Goal: Information Seeking & Learning: Learn about a topic

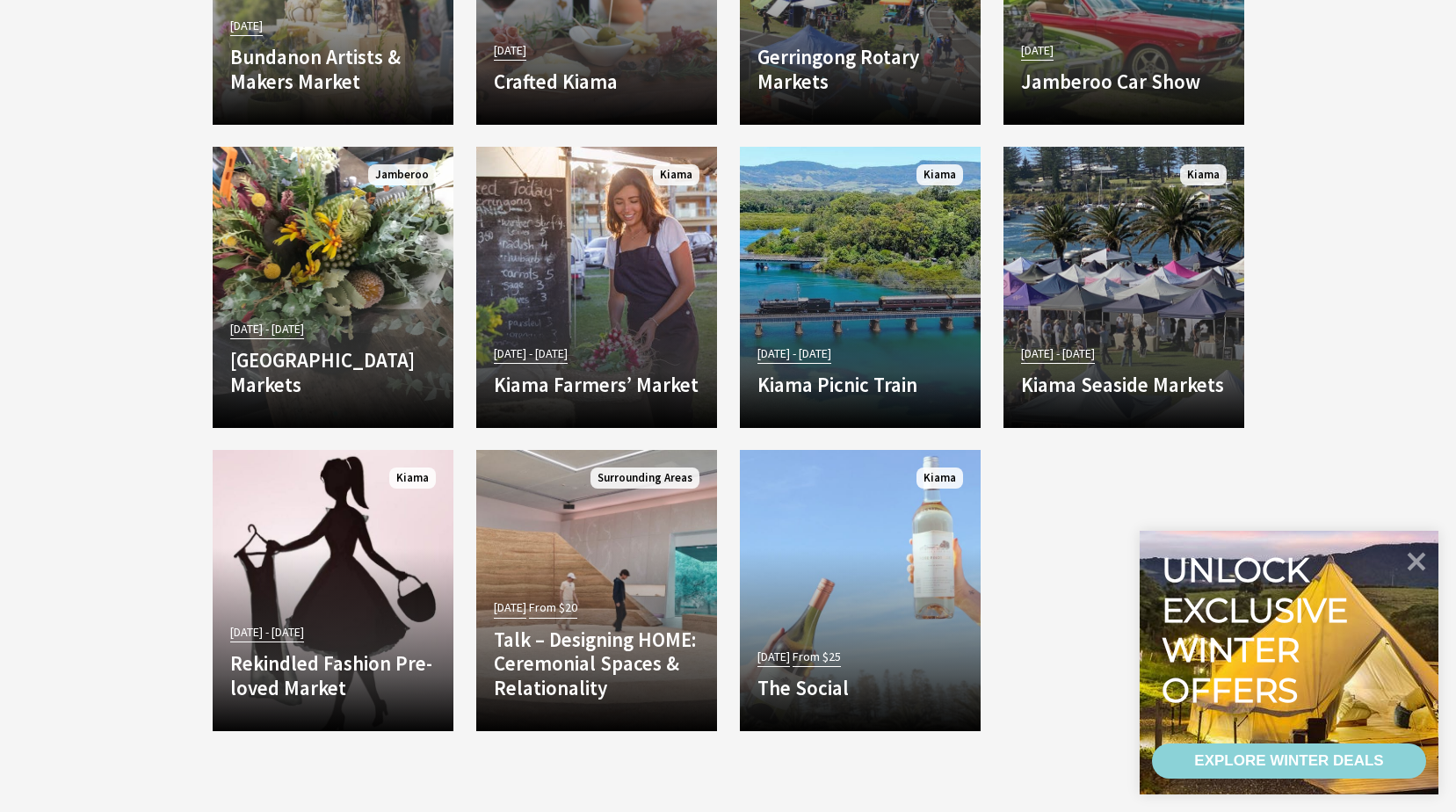
scroll to position [3409, 0]
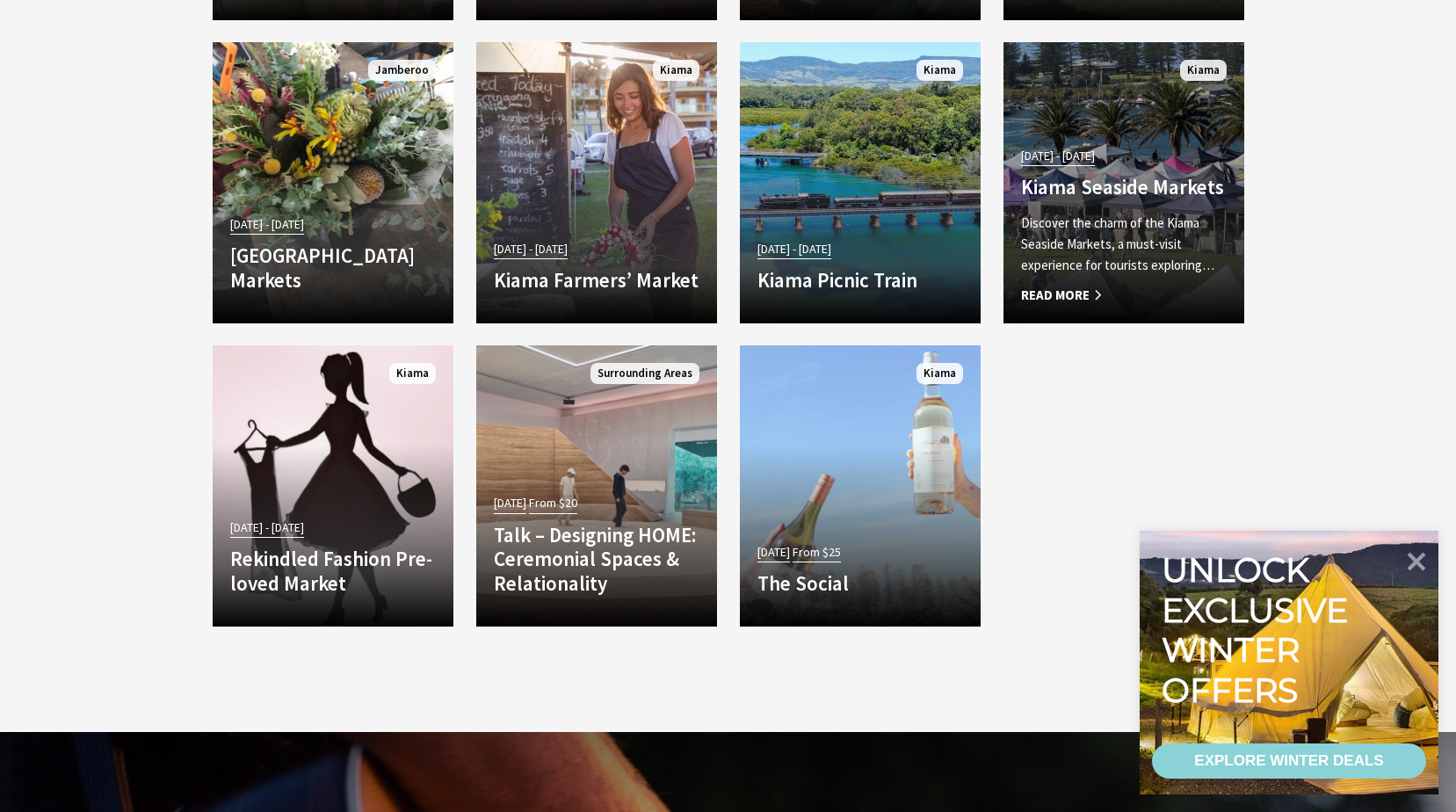
click at [1084, 174] on h4 "Kiama Seaside Markets" at bounding box center [1123, 187] width 206 height 25
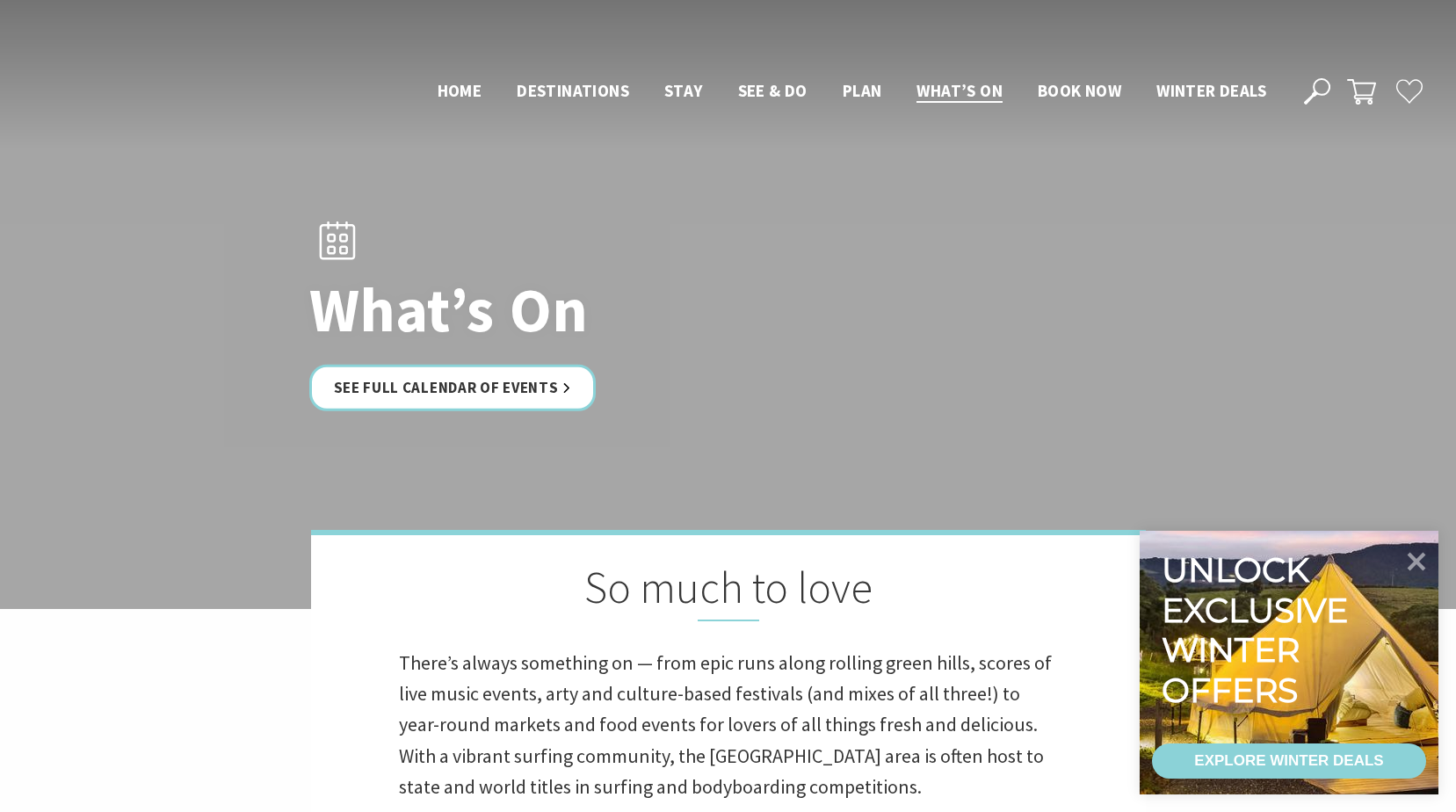
scroll to position [3409, 0]
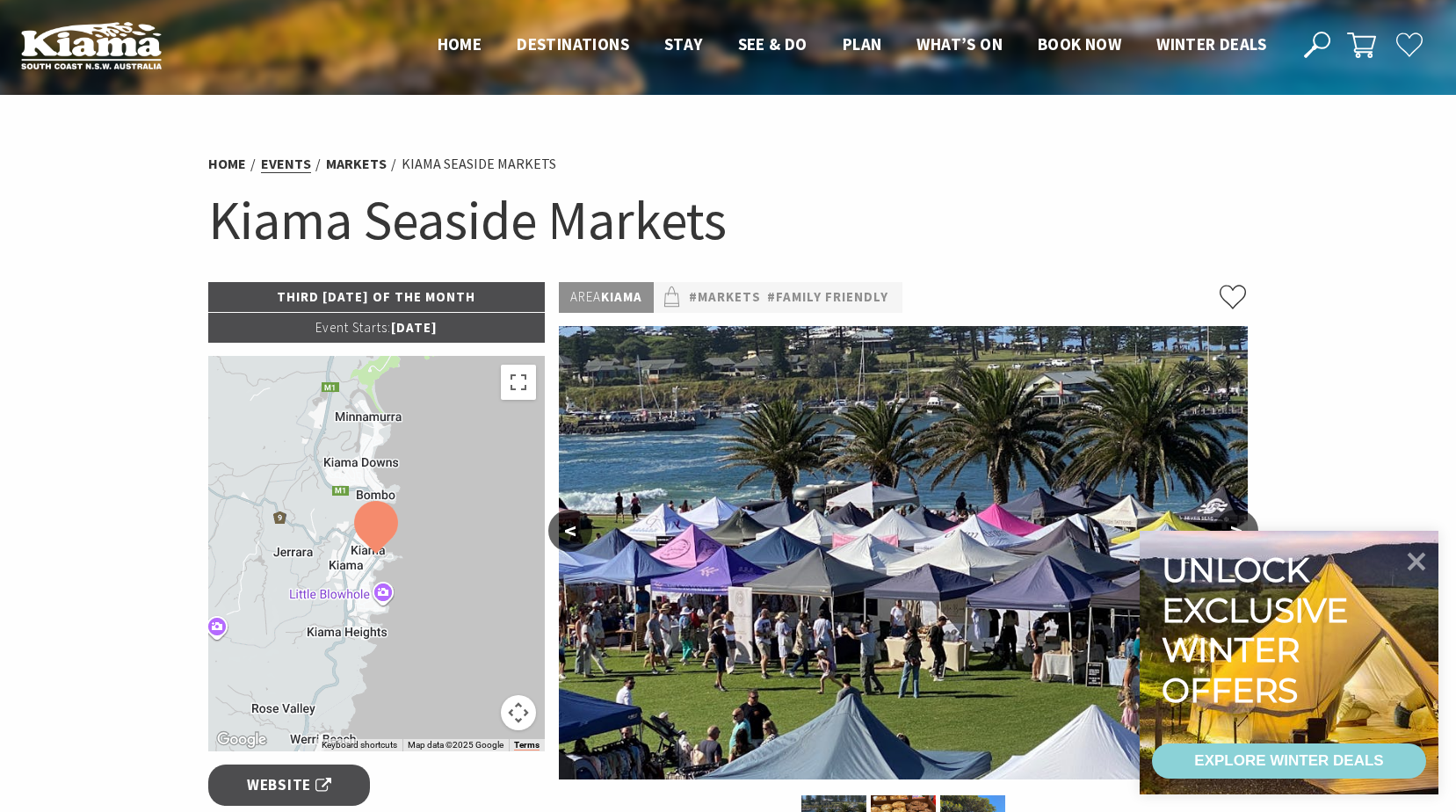
click at [289, 165] on link "Events" at bounding box center [285, 163] width 50 height 18
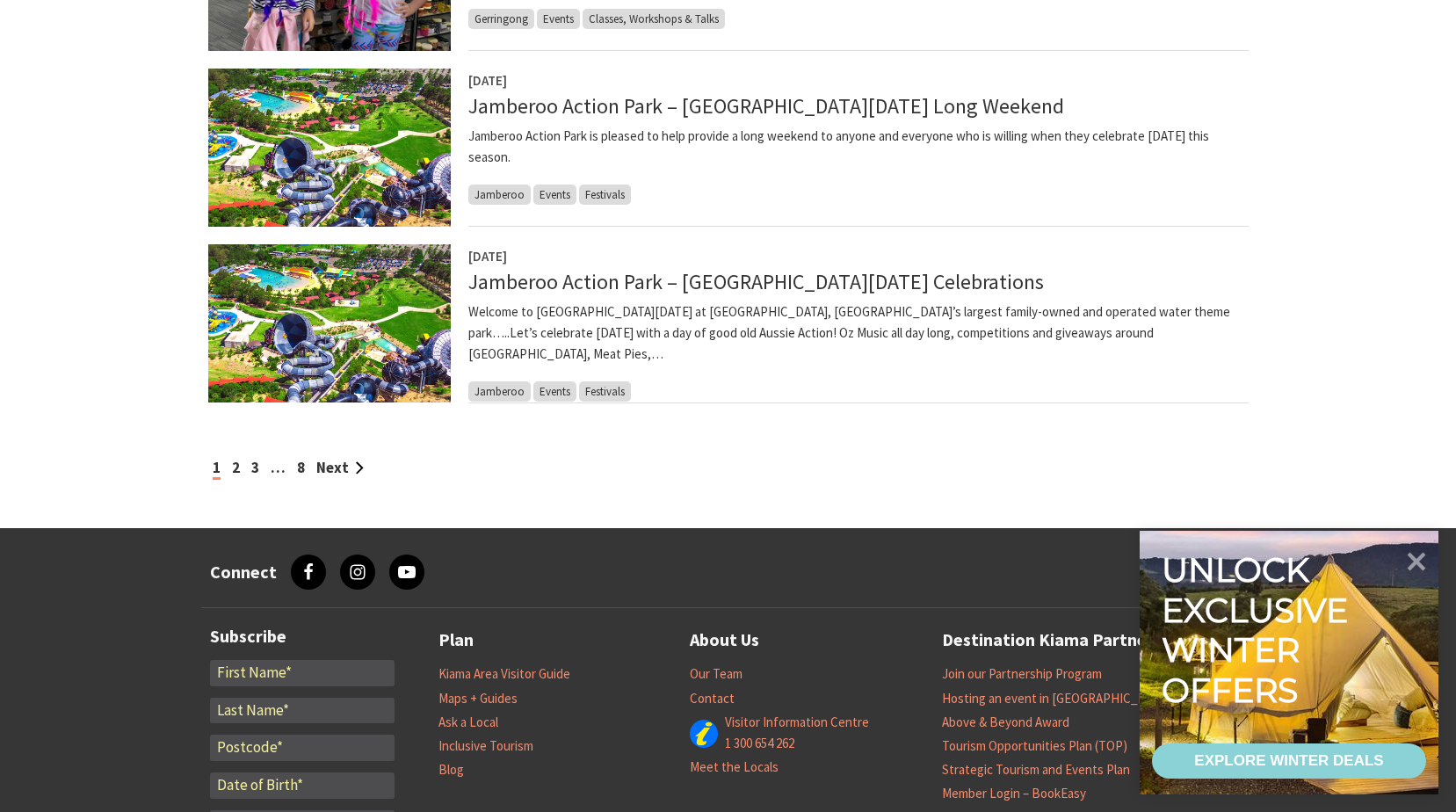
scroll to position [1835, 0]
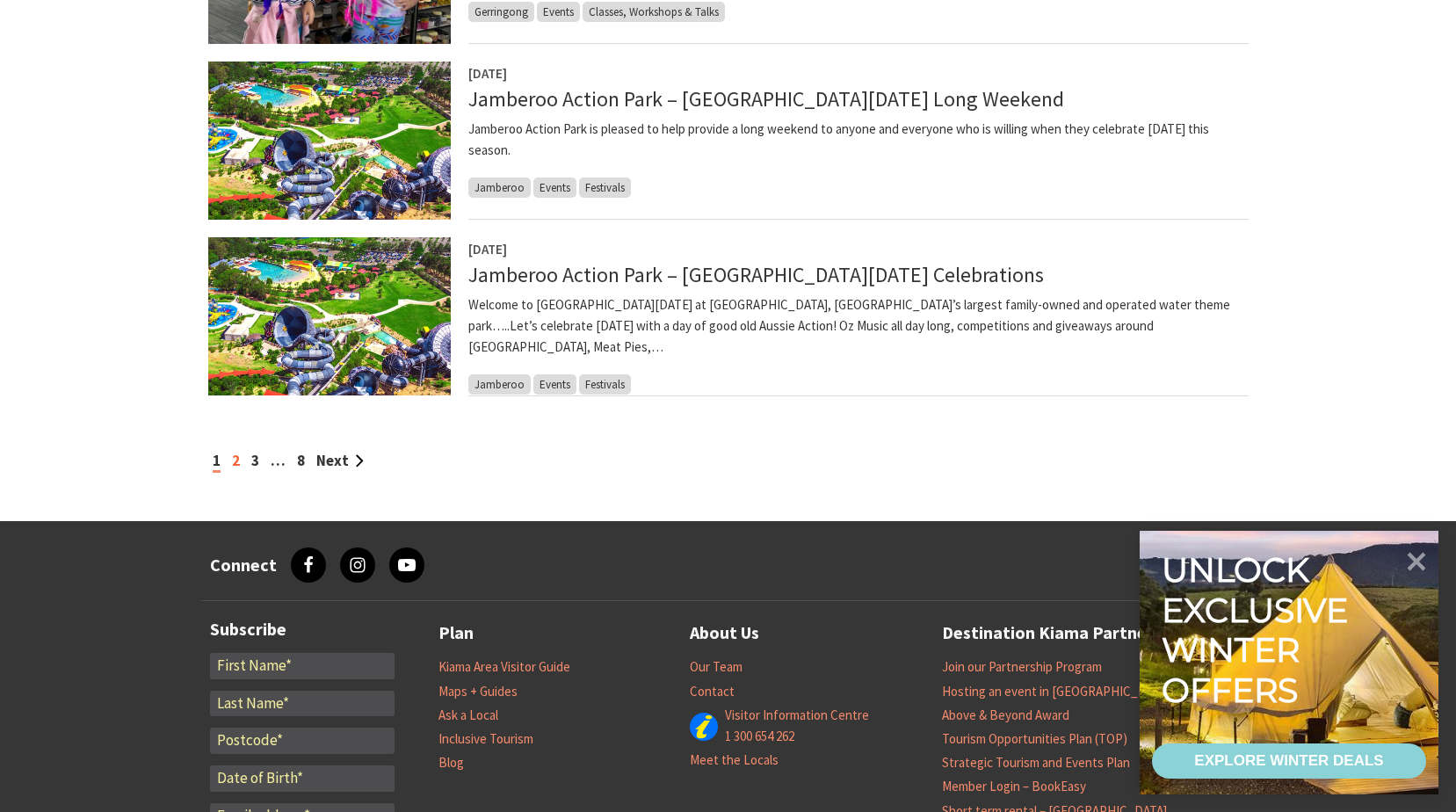
click at [232, 463] on link "2" at bounding box center [236, 460] width 8 height 19
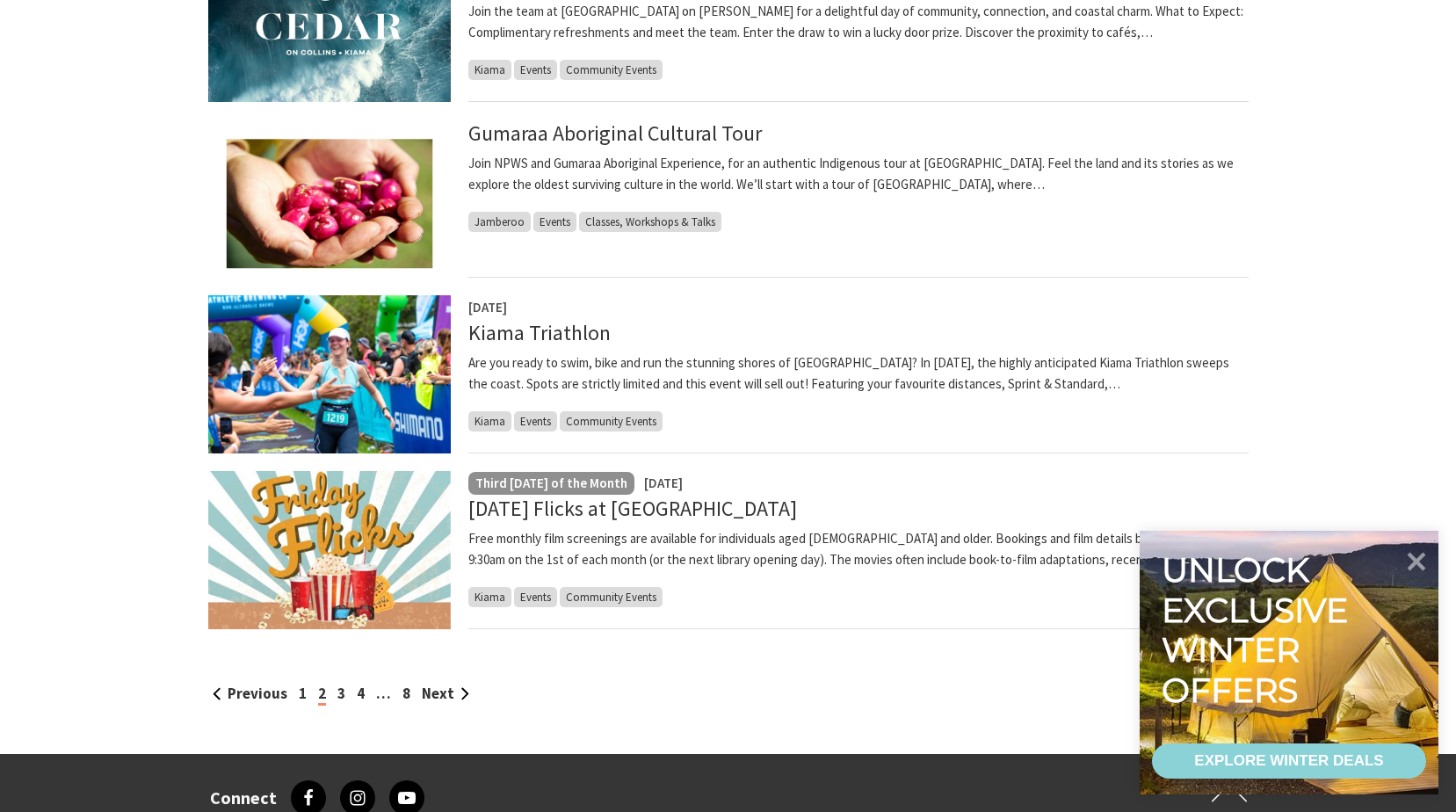
scroll to position [1636, 0]
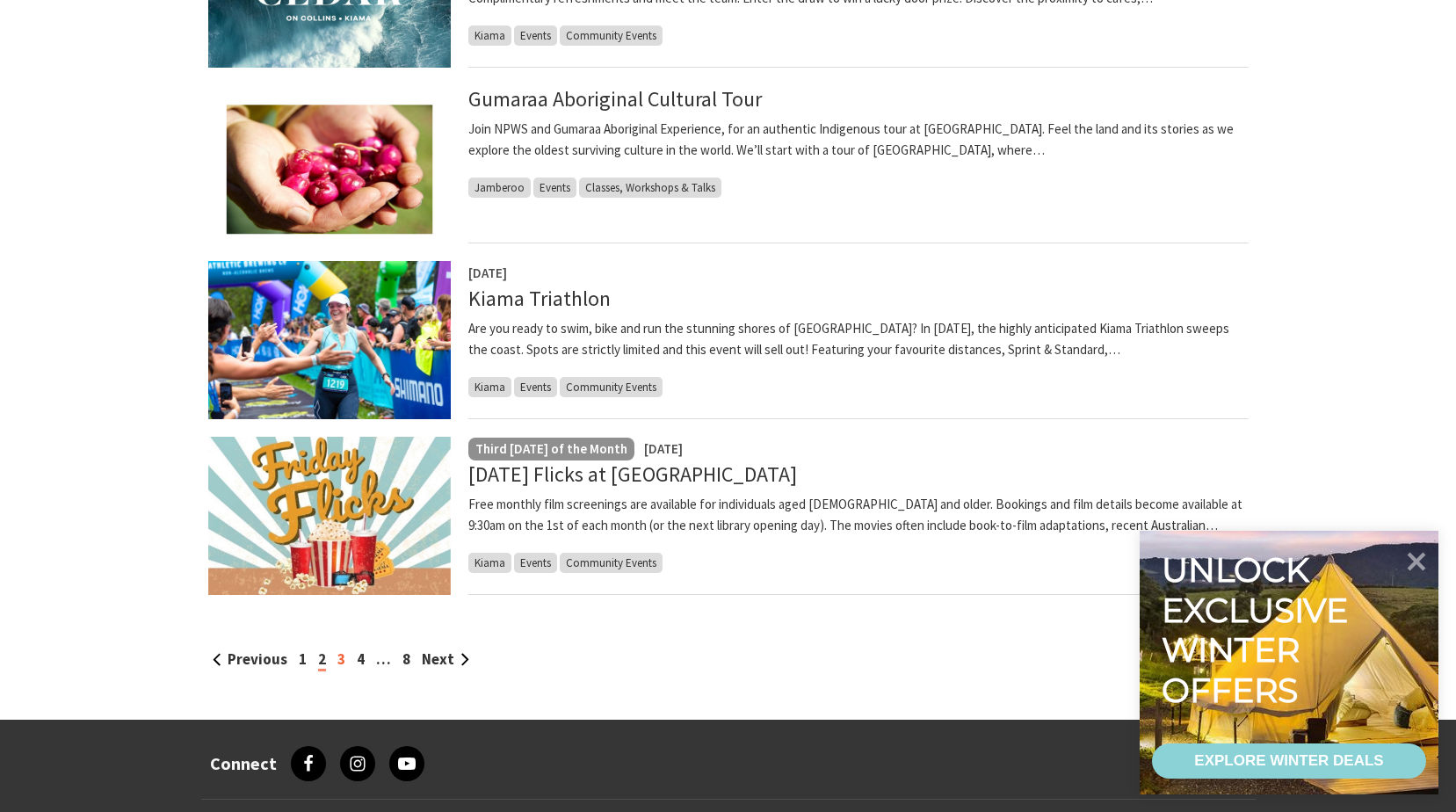
click at [340, 659] on link "3" at bounding box center [341, 659] width 8 height 19
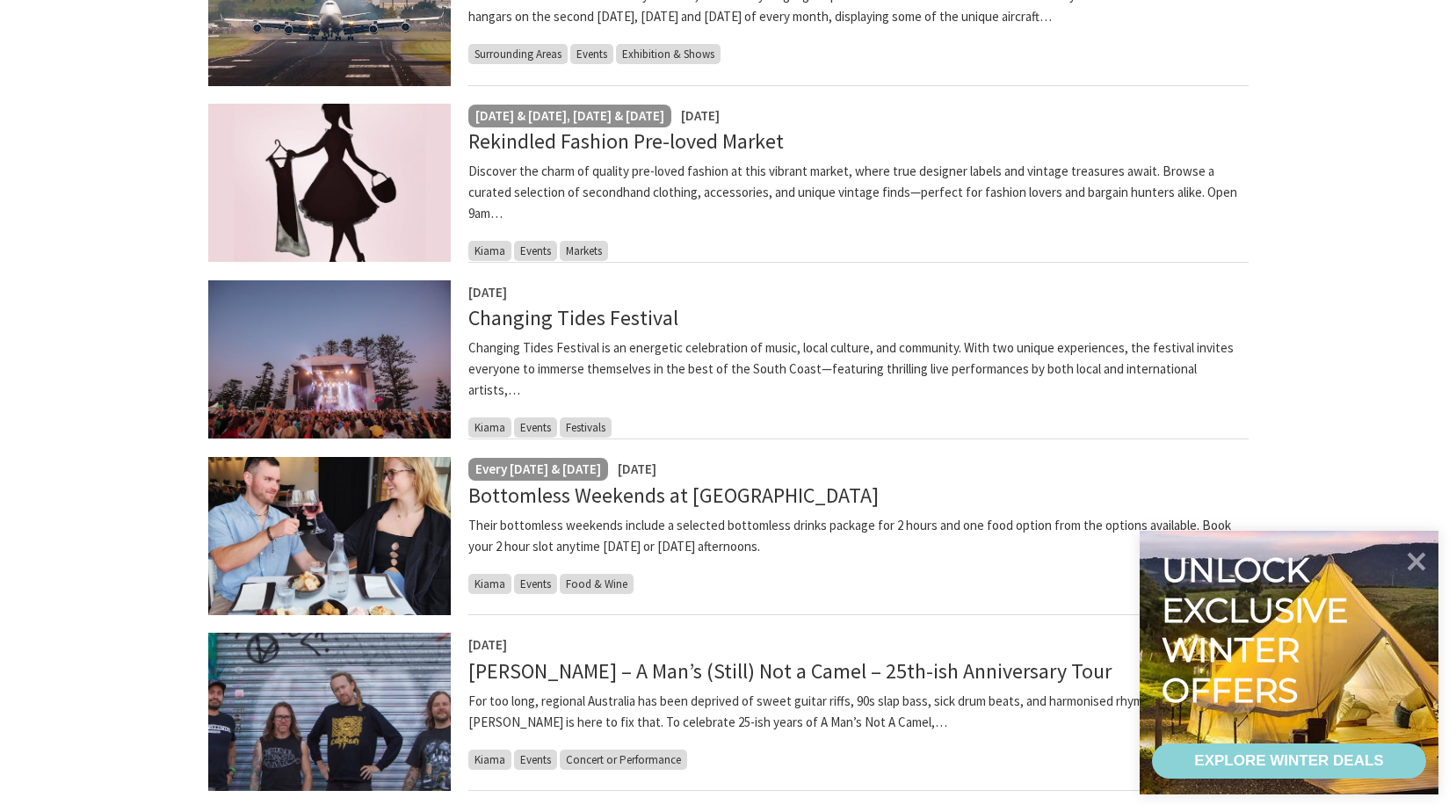
scroll to position [1449, 0]
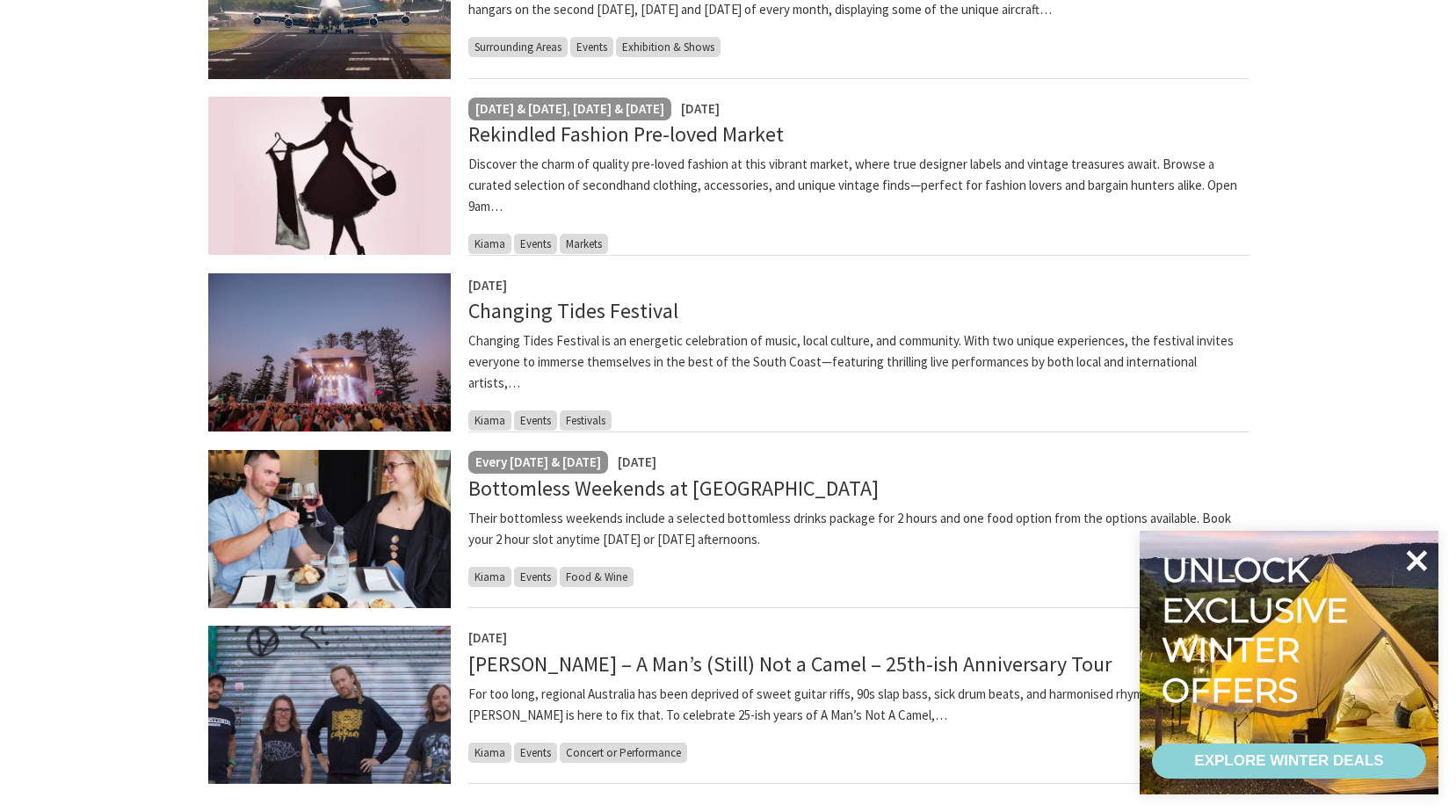
click at [1421, 561] on icon at bounding box center [1416, 560] width 42 height 42
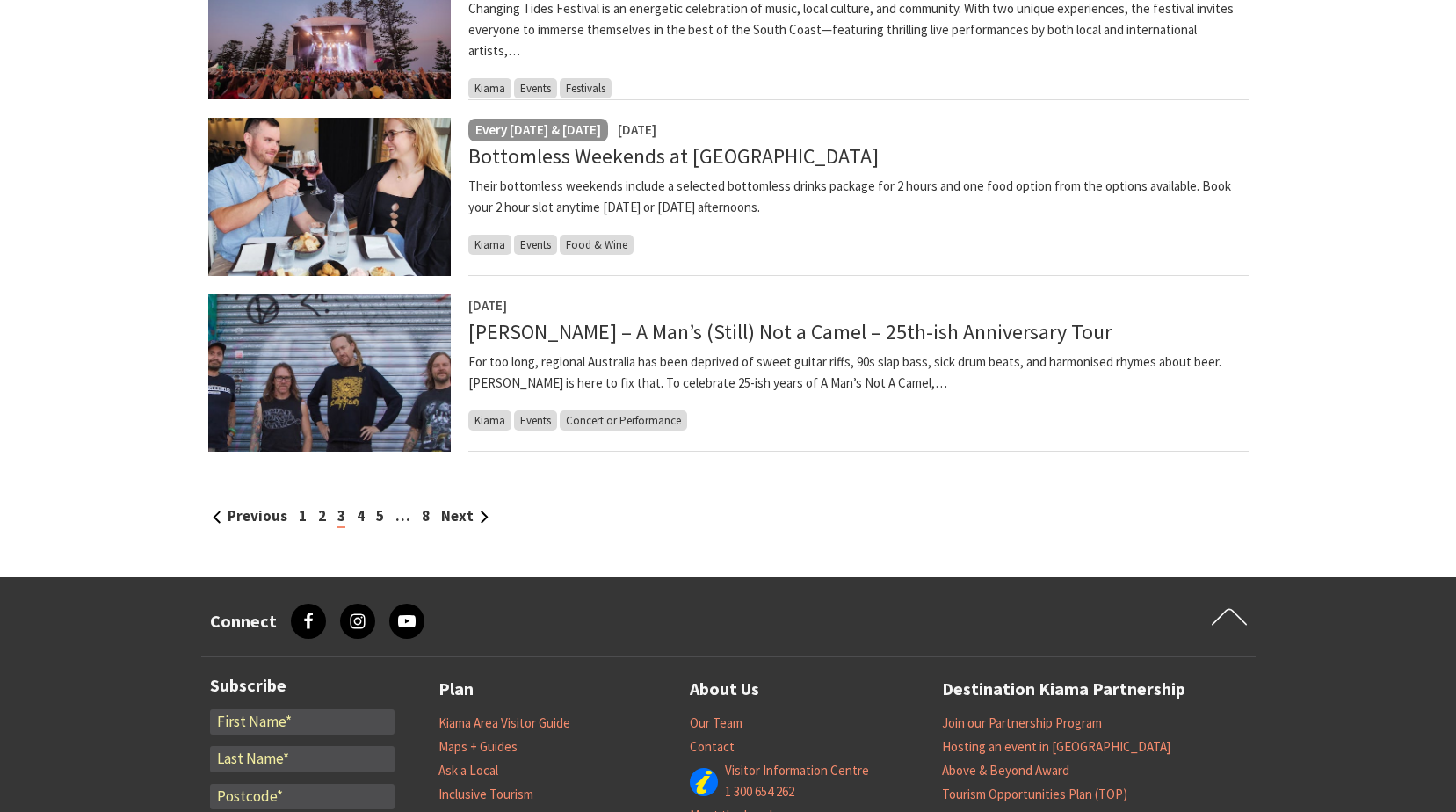
scroll to position [1784, 0]
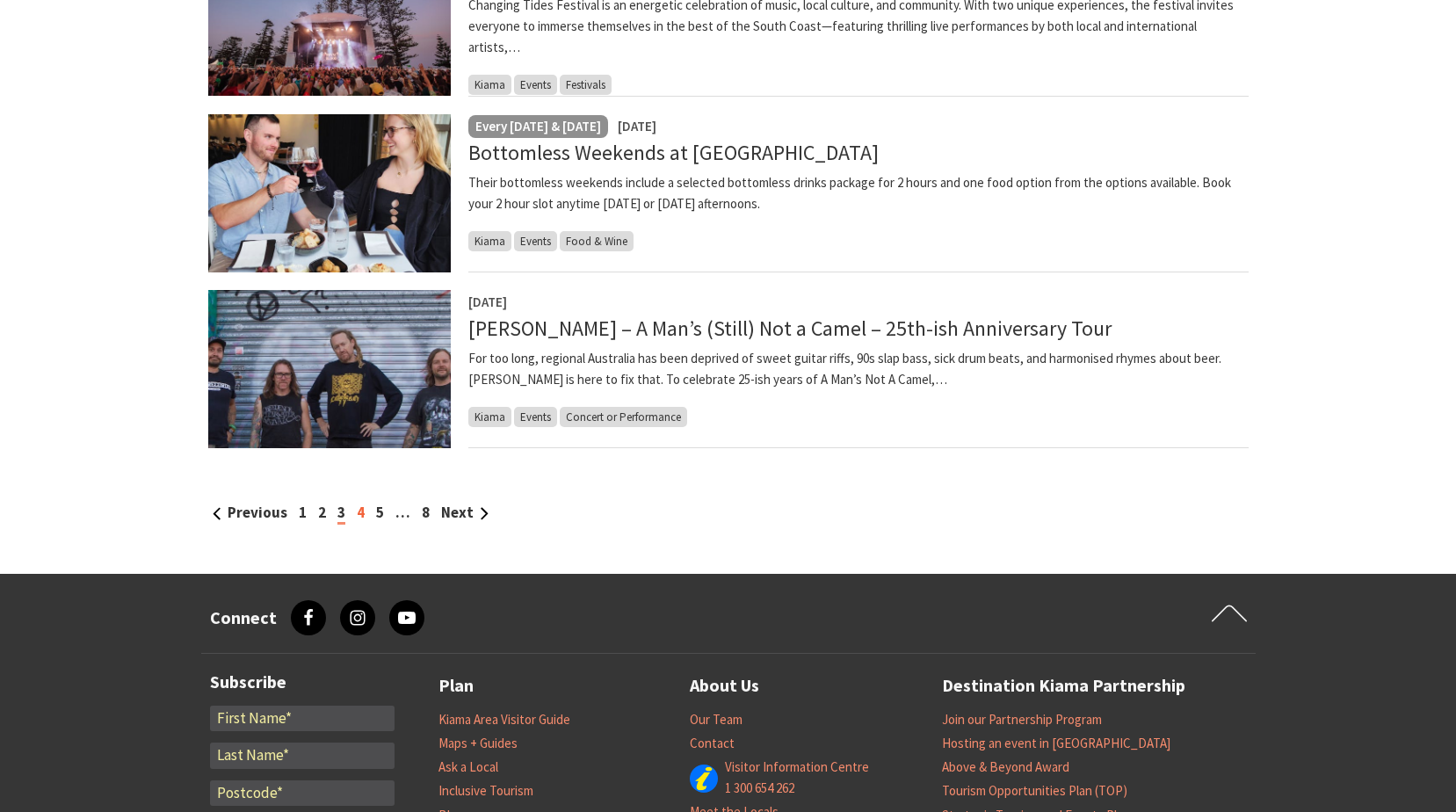
click at [357, 512] on link "4" at bounding box center [360, 512] width 8 height 19
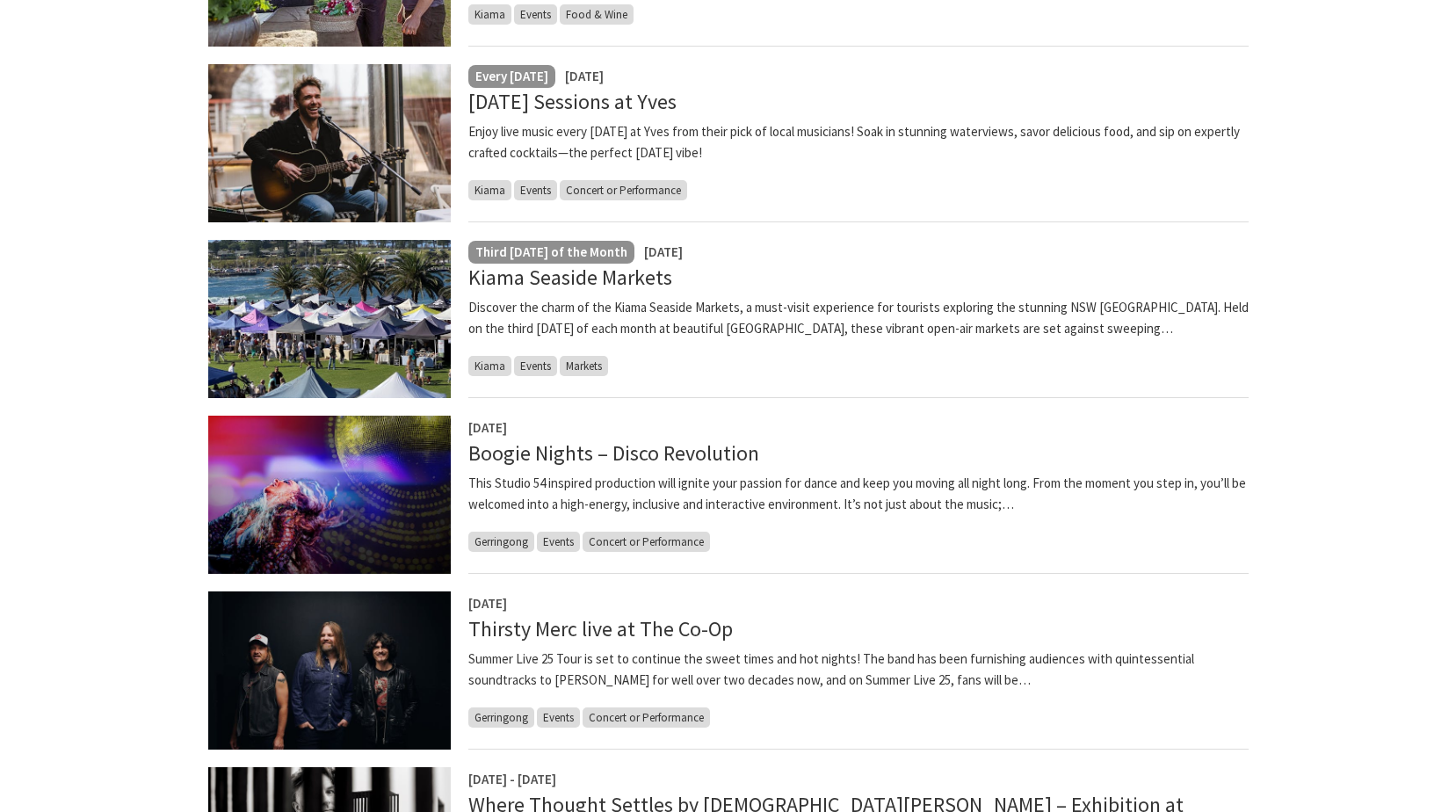
scroll to position [782, 0]
